Goal: Register for event/course

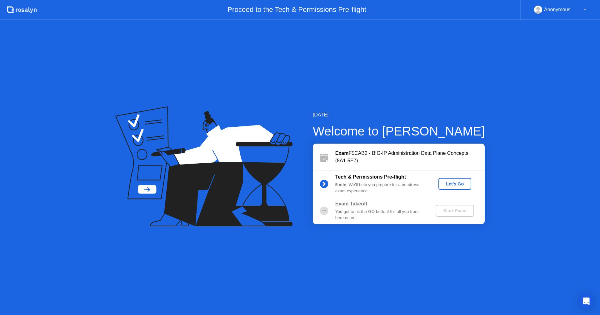
click at [454, 185] on div "Let's Go" at bounding box center [455, 184] width 28 height 5
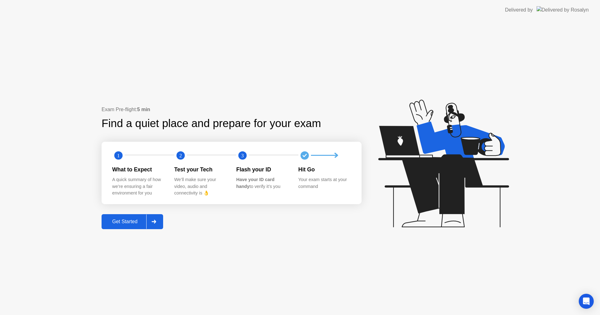
click at [120, 219] on div "Get Started" at bounding box center [124, 222] width 43 height 6
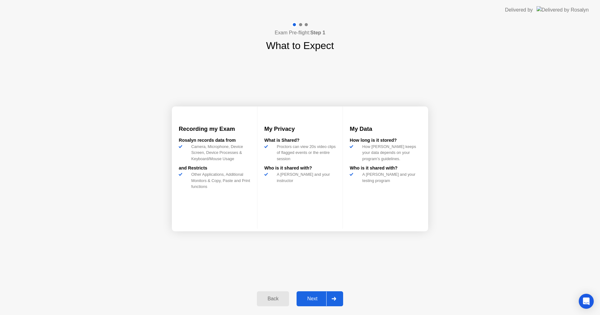
click at [310, 299] on div "Next" at bounding box center [312, 299] width 28 height 6
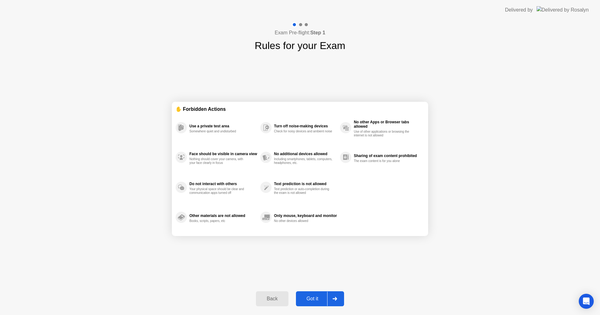
click at [322, 298] on div "Got it" at bounding box center [312, 299] width 29 height 6
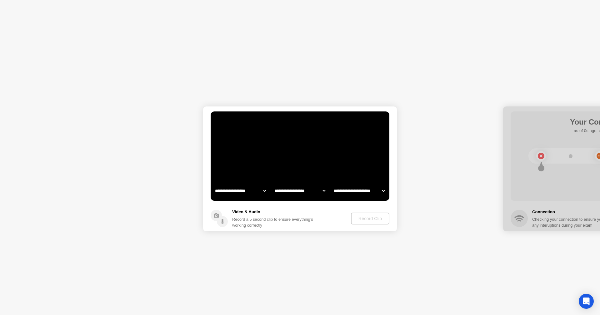
select select "**********"
select select "*******"
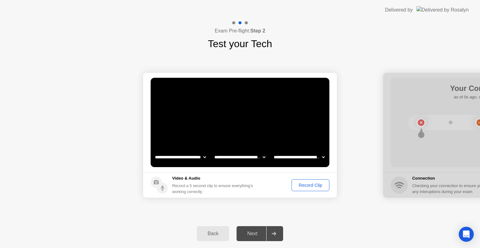
click at [316, 189] on button "Record Clip" at bounding box center [311, 185] width 38 height 12
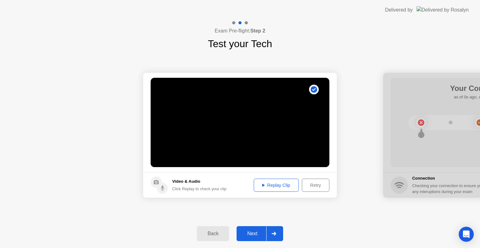
click at [254, 234] on div "Next" at bounding box center [252, 234] width 28 height 6
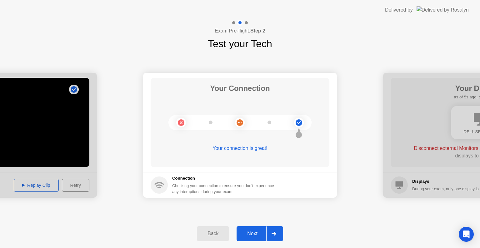
click at [260, 233] on div "Next" at bounding box center [252, 234] width 28 height 6
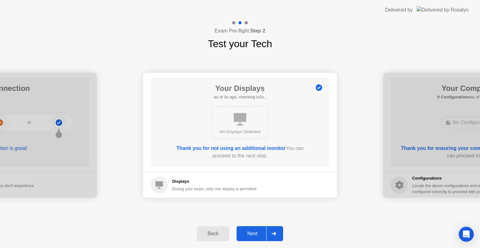
click at [249, 234] on div "Next" at bounding box center [252, 234] width 28 height 6
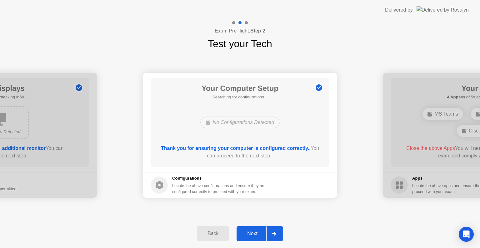
click at [253, 231] on div "Next" at bounding box center [252, 234] width 28 height 6
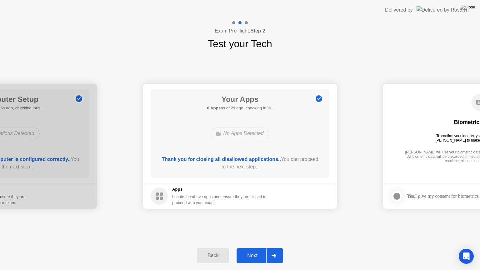
click at [260, 251] on button "Next" at bounding box center [260, 255] width 47 height 15
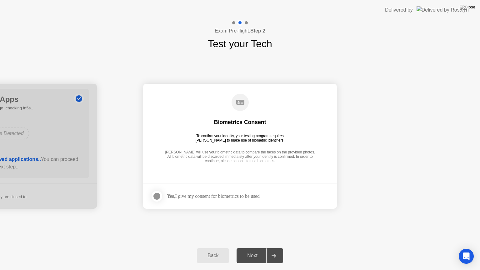
click at [208, 195] on div "Yes, I give my consent for biometrics to be used" at bounding box center [213, 196] width 93 height 6
click at [160, 195] on div at bounding box center [157, 197] width 8 height 8
click at [254, 255] on div "Next" at bounding box center [252, 256] width 28 height 6
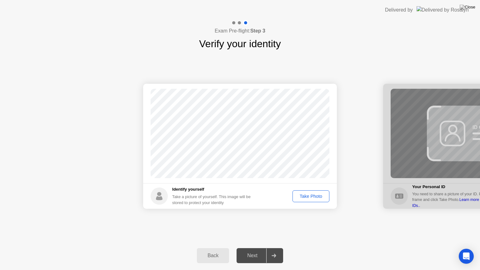
click at [312, 195] on div "Take Photo" at bounding box center [311, 196] width 33 height 5
click at [319, 196] on div "Retake" at bounding box center [315, 196] width 24 height 5
click at [319, 196] on div "Take Photo" at bounding box center [311, 196] width 33 height 5
click at [246, 256] on div "Next" at bounding box center [252, 256] width 28 height 6
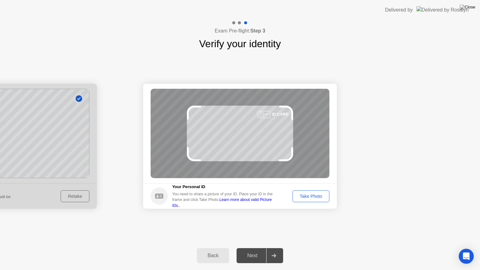
click at [316, 195] on div "Take Photo" at bounding box center [311, 196] width 33 height 5
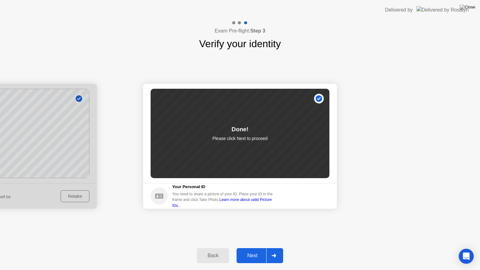
click at [250, 258] on div "Next" at bounding box center [252, 256] width 28 height 6
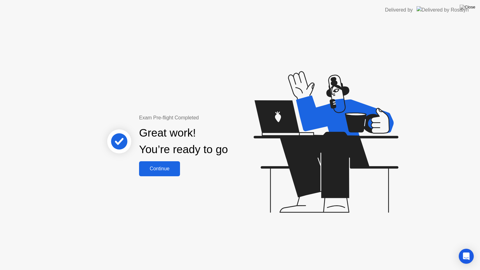
click at [165, 173] on button "Continue" at bounding box center [159, 168] width 41 height 15
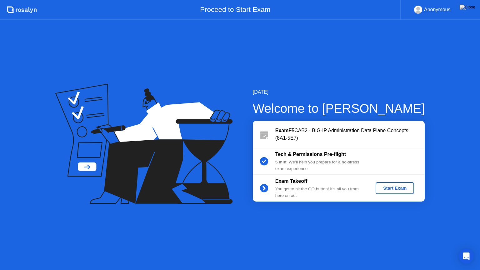
click at [389, 193] on button "Start Exam" at bounding box center [395, 188] width 38 height 12
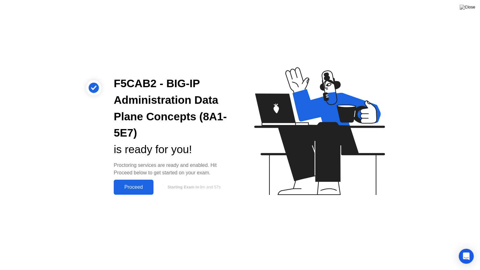
click at [133, 188] on div "Proceed" at bounding box center [134, 187] width 36 height 6
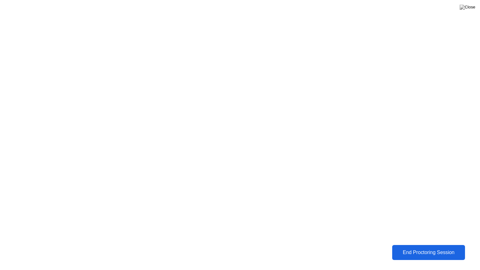
click at [418, 254] on div "End Proctoring Session" at bounding box center [428, 253] width 69 height 6
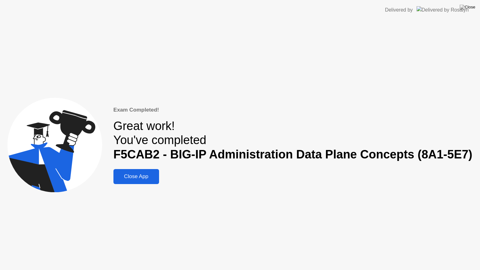
click at [148, 172] on button "Close App" at bounding box center [136, 176] width 46 height 15
